Goal: Task Accomplishment & Management: Manage account settings

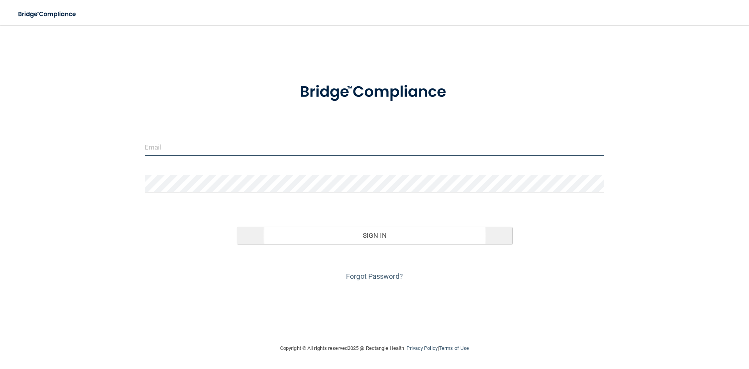
type input "[EMAIL_ADDRESS][DOMAIN_NAME]"
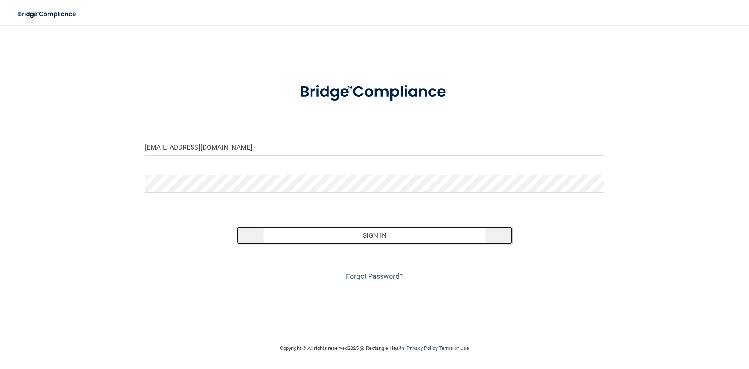
click at [359, 241] on button "Sign In" at bounding box center [375, 235] width 276 height 17
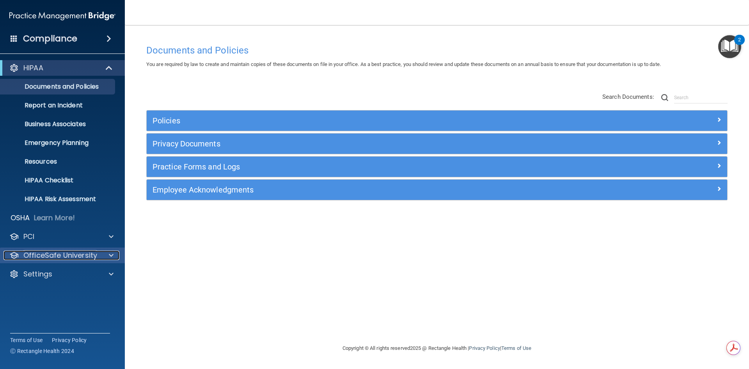
click at [38, 253] on p "OfficeSafe University" at bounding box center [60, 254] width 74 height 9
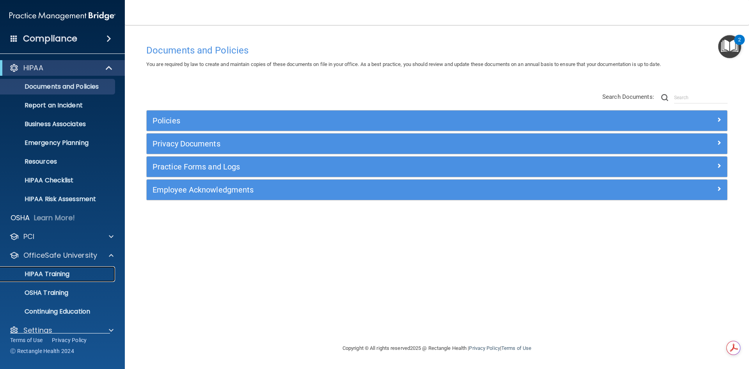
click at [39, 277] on p "HIPAA Training" at bounding box center [37, 274] width 64 height 8
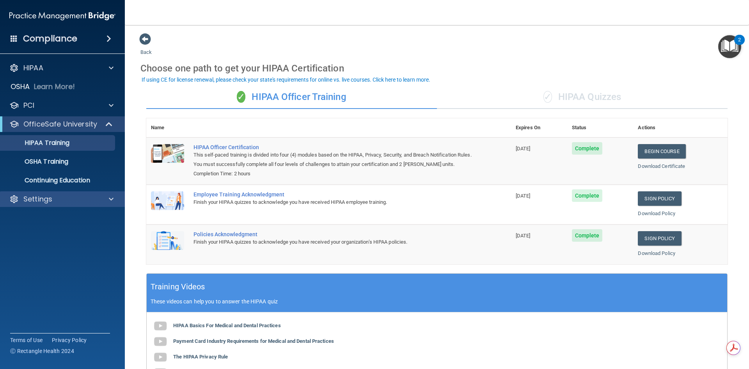
click at [39, 192] on div "Settings" at bounding box center [62, 199] width 125 height 16
click at [40, 198] on p "Settings" at bounding box center [37, 198] width 29 height 9
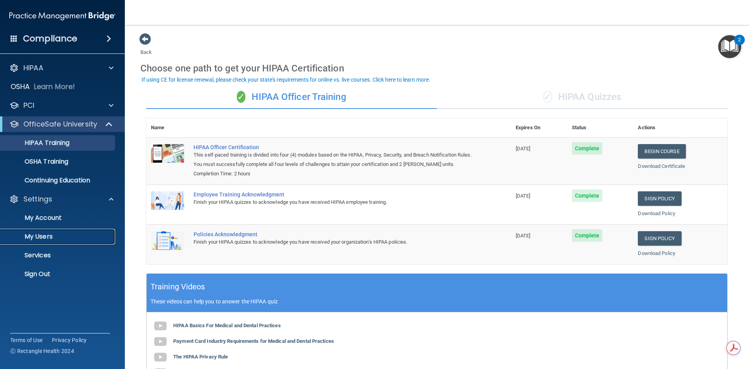
click at [35, 238] on p "My Users" at bounding box center [58, 236] width 106 height 8
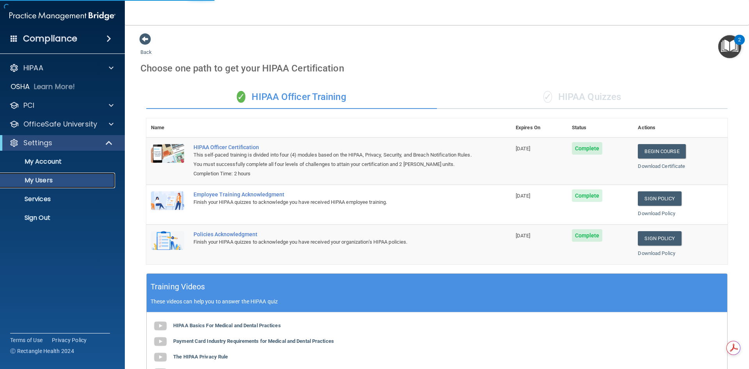
select select "20"
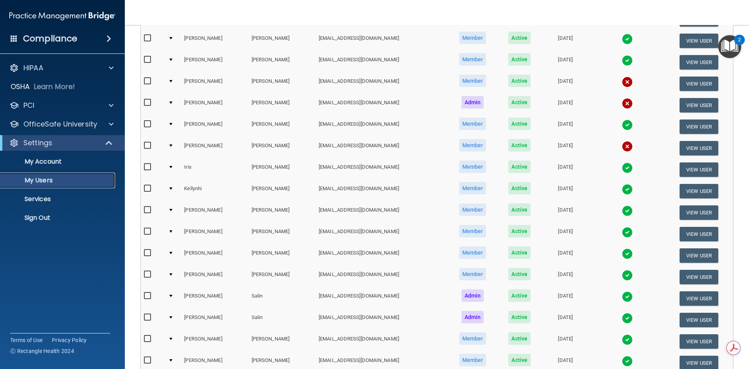
scroll to position [78, 0]
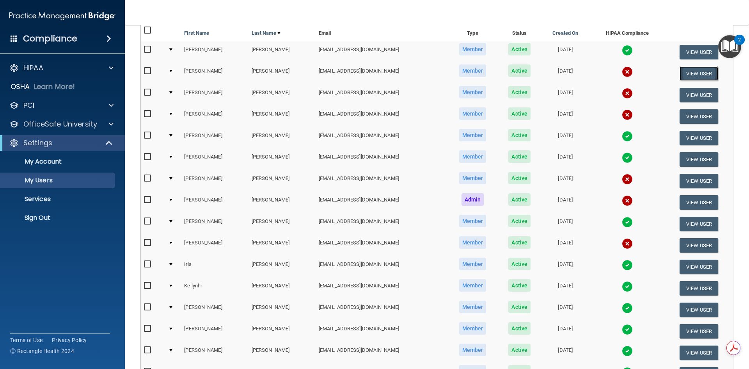
click at [697, 73] on button "View User" at bounding box center [699, 73] width 39 height 14
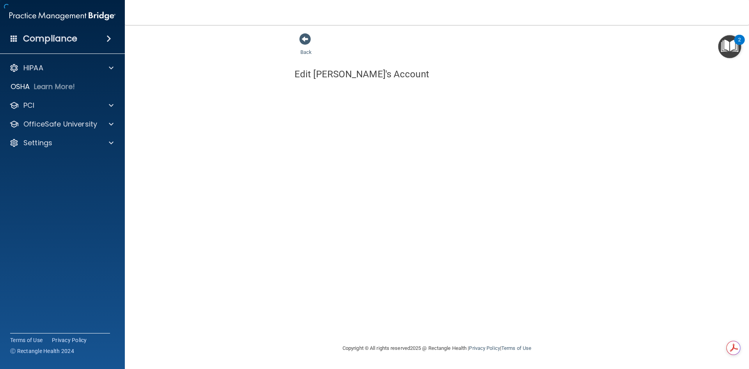
select select "practice_member"
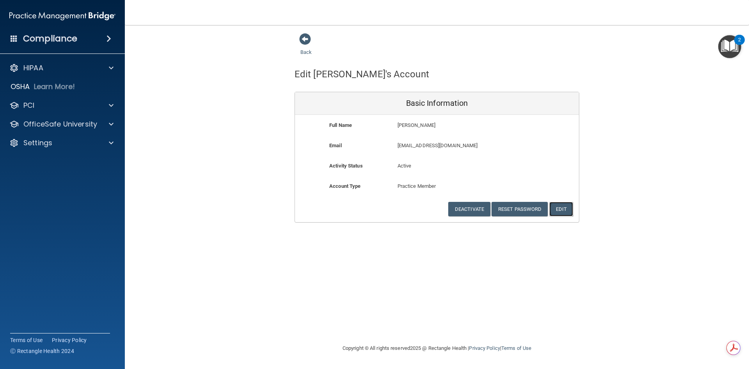
click at [557, 209] on button "Edit" at bounding box center [561, 209] width 24 height 14
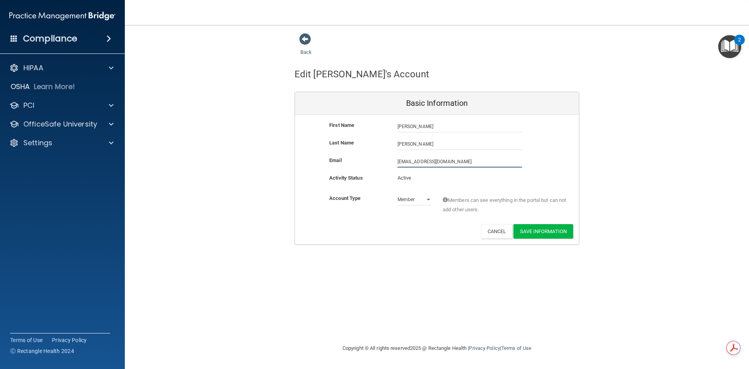
drag, startPoint x: 483, startPoint y: 160, endPoint x: 389, endPoint y: 163, distance: 93.7
click at [389, 163] on div "Email mikeweldit9806@gmail.com mikeweldit9806@gmail.com" at bounding box center [437, 162] width 284 height 12
type input "[EMAIL_ADDRESS][DOMAIN_NAME]"
click at [411, 197] on select "Admin Member" at bounding box center [415, 201] width 34 height 12
click at [398, 193] on select "Admin Member" at bounding box center [415, 199] width 34 height 12
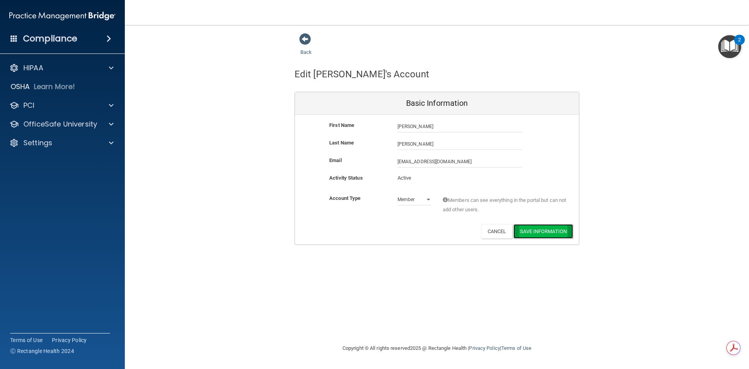
click at [553, 231] on button "Save Information" at bounding box center [543, 231] width 60 height 14
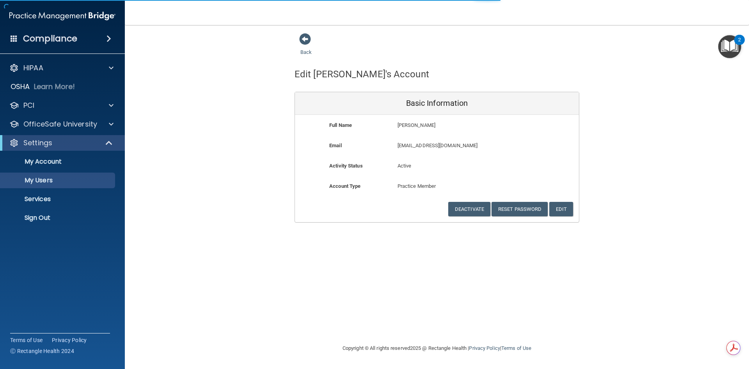
select select "20"
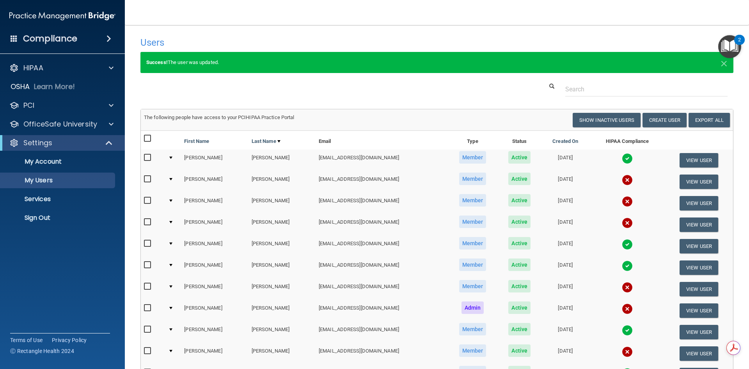
click at [150, 179] on input "checkbox" at bounding box center [148, 179] width 9 height 6
checkbox input "true"
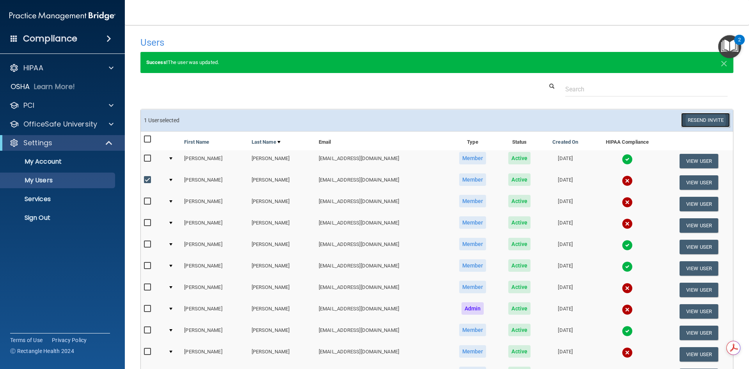
click at [709, 118] on button "Resend Invite" at bounding box center [705, 120] width 49 height 14
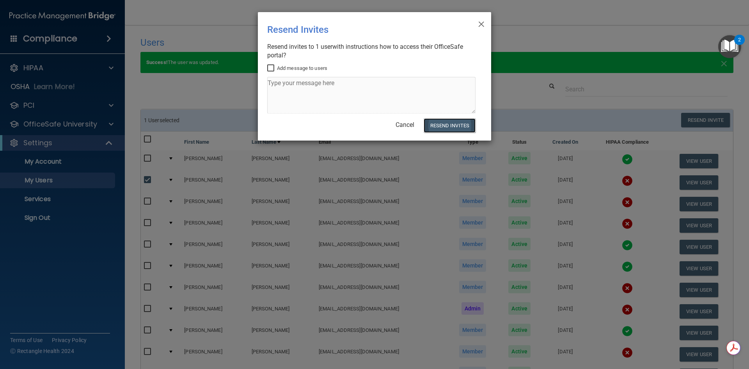
click at [455, 127] on button "Resend Invites" at bounding box center [450, 125] width 52 height 14
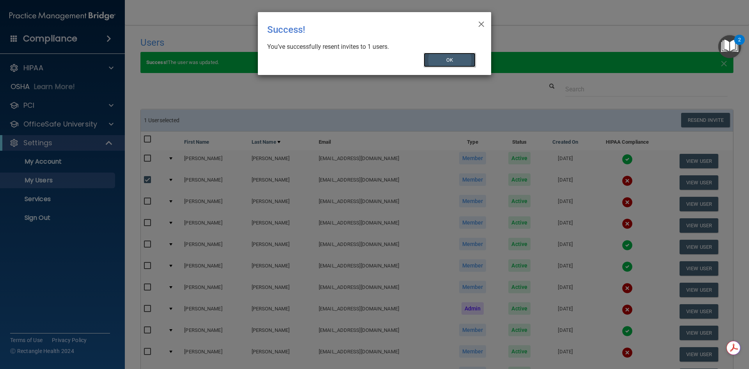
click at [447, 59] on button "OK" at bounding box center [450, 60] width 52 height 14
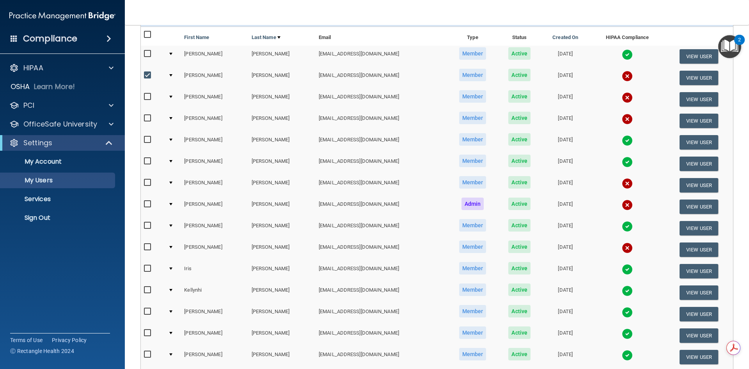
scroll to position [117, 0]
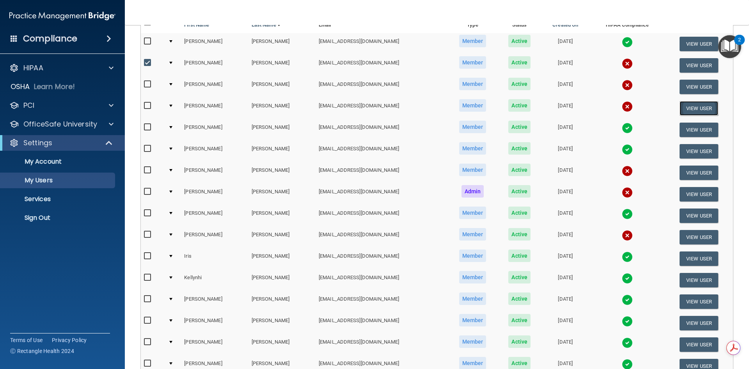
click at [683, 108] on button "View User" at bounding box center [699, 108] width 39 height 14
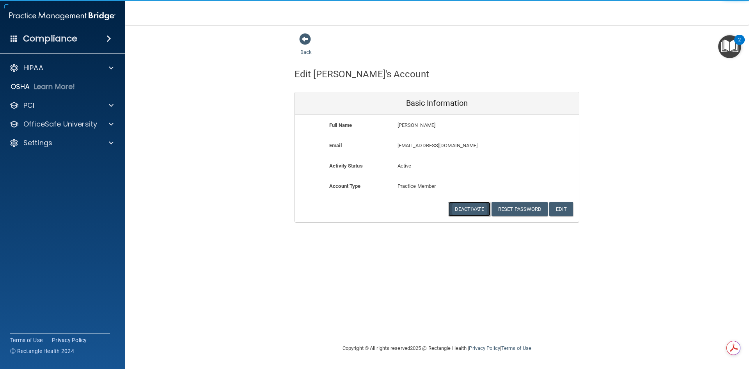
click at [462, 206] on button "Deactivate" at bounding box center [469, 209] width 42 height 14
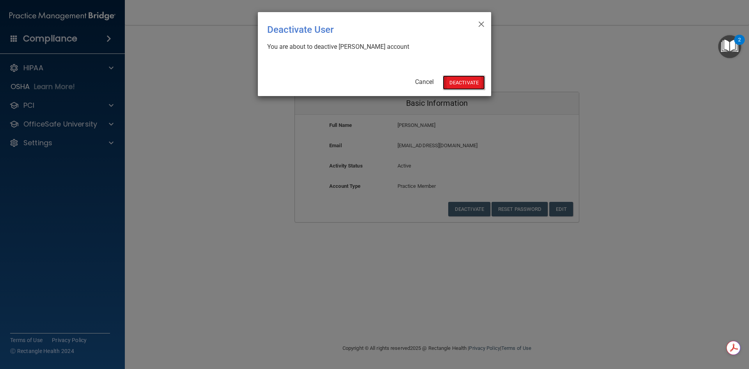
click at [460, 82] on button "Deactivate" at bounding box center [464, 82] width 42 height 14
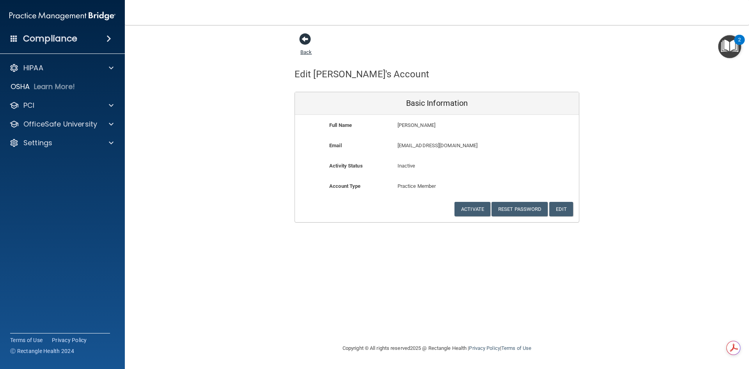
click at [306, 38] on span at bounding box center [305, 39] width 12 height 12
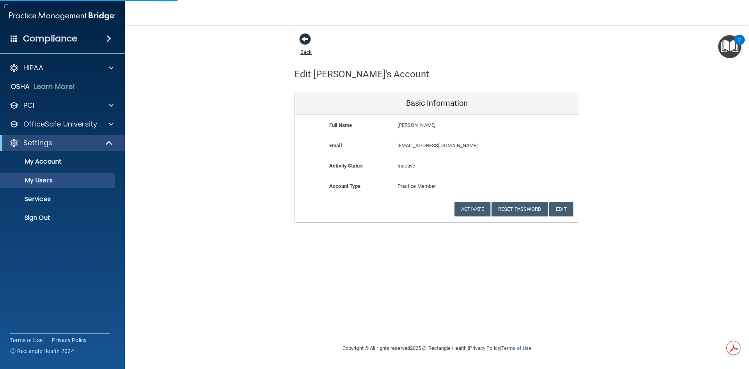
click at [305, 41] on span at bounding box center [305, 39] width 12 height 12
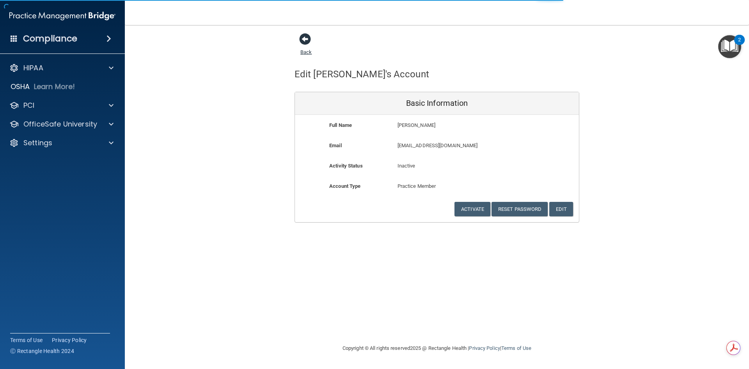
click at [306, 53] on link "Back" at bounding box center [305, 47] width 11 height 15
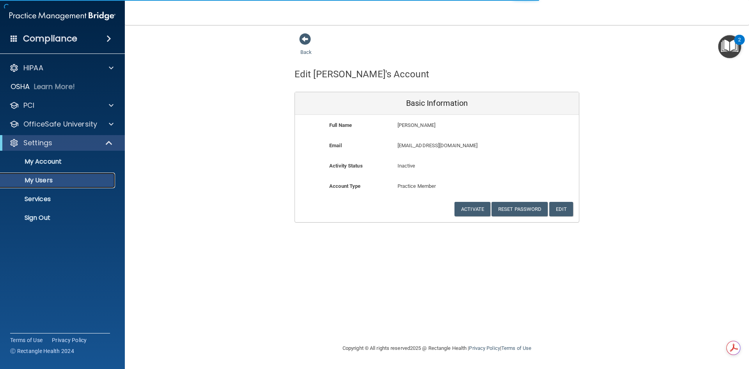
click at [39, 179] on p "My Users" at bounding box center [58, 180] width 106 height 8
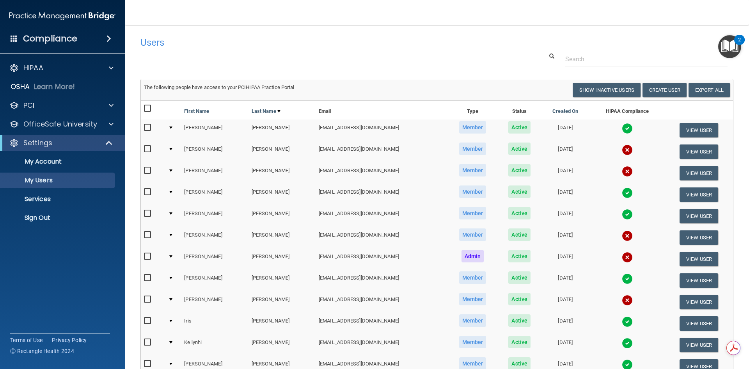
click at [287, 53] on div at bounding box center [437, 59] width 605 height 14
click at [35, 198] on p "Services" at bounding box center [58, 199] width 106 height 8
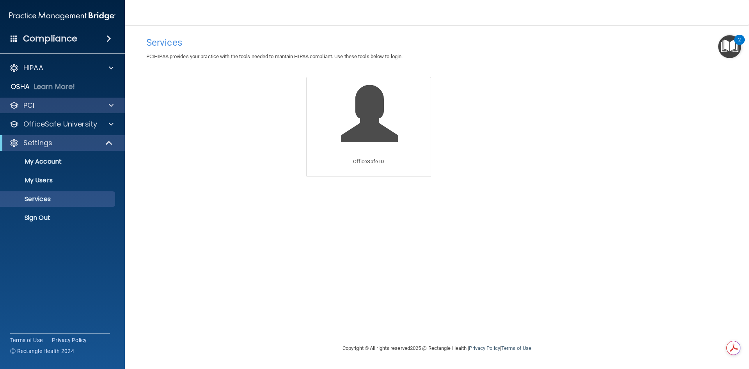
click at [32, 110] on div "PCI" at bounding box center [62, 106] width 125 height 16
click at [32, 122] on p "OfficeSafe University" at bounding box center [60, 123] width 74 height 9
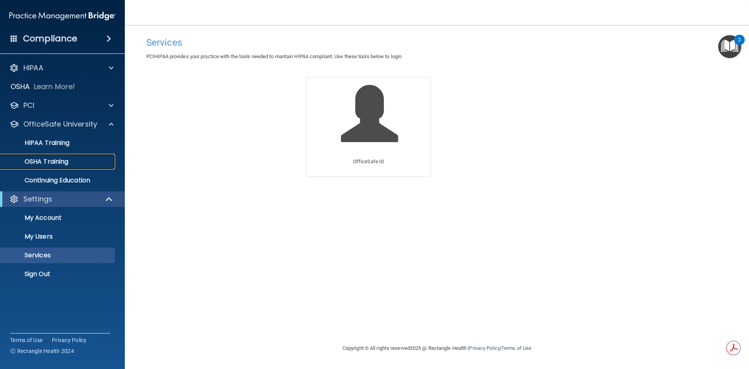
click at [43, 160] on p "OSHA Training" at bounding box center [36, 162] width 63 height 8
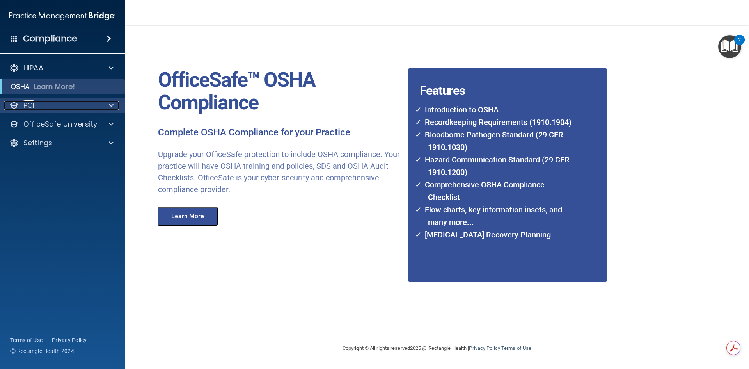
click at [33, 109] on p "PCI" at bounding box center [28, 105] width 11 height 9
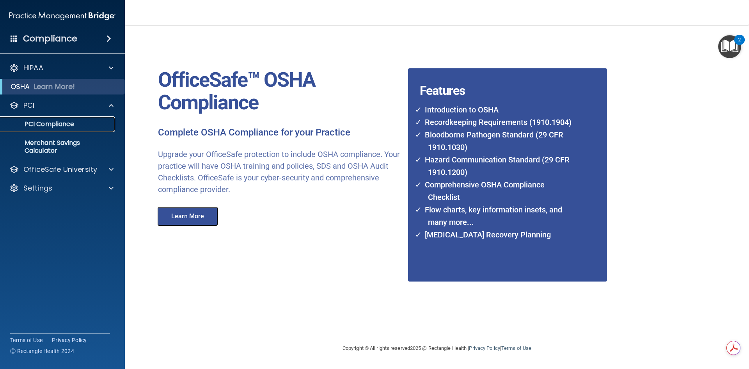
click at [32, 126] on p "PCI Compliance" at bounding box center [58, 124] width 106 height 8
